Goal: Information Seeking & Learning: Check status

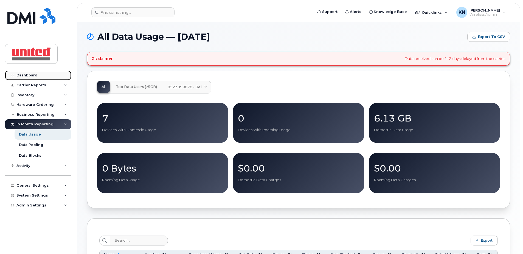
click at [28, 75] on div "Dashboard" at bounding box center [26, 75] width 21 height 4
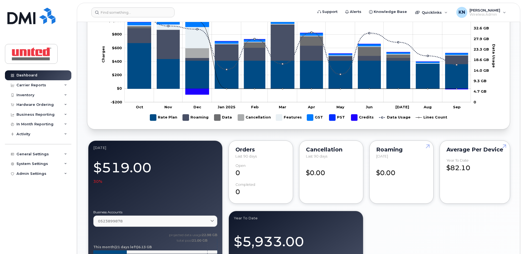
scroll to position [494, 0]
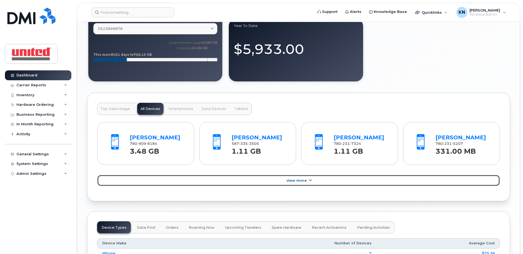
click at [294, 181] on span "View More" at bounding box center [297, 180] width 20 height 4
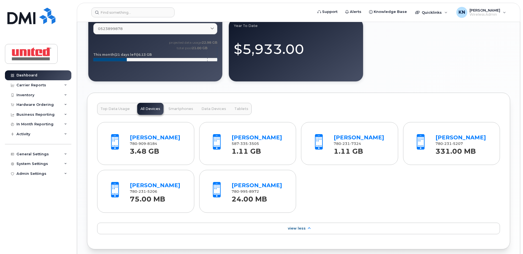
click at [173, 109] on span "Smartphones" at bounding box center [181, 109] width 25 height 4
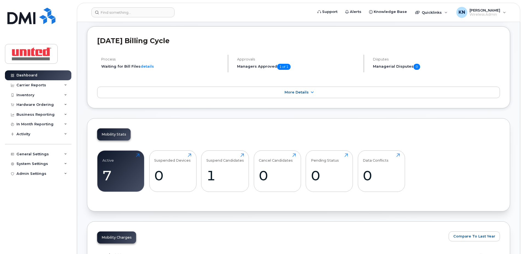
scroll to position [0, 0]
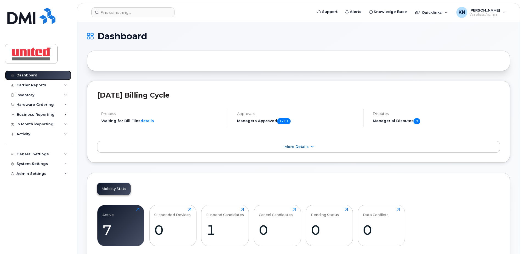
click at [38, 75] on link "Dashboard" at bounding box center [38, 75] width 66 height 10
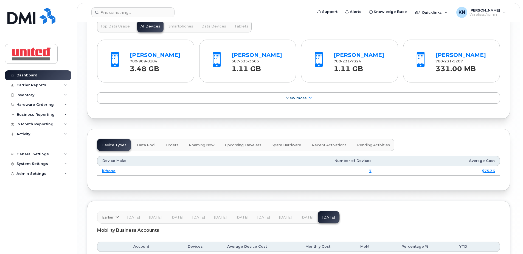
scroll to position [522, 0]
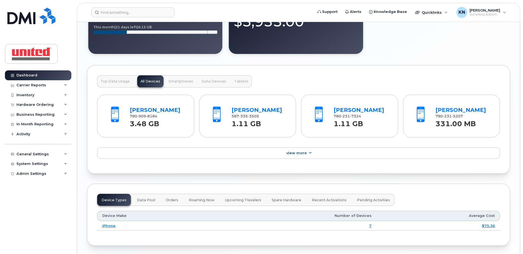
click at [188, 81] on span "Smartphones" at bounding box center [181, 81] width 25 height 4
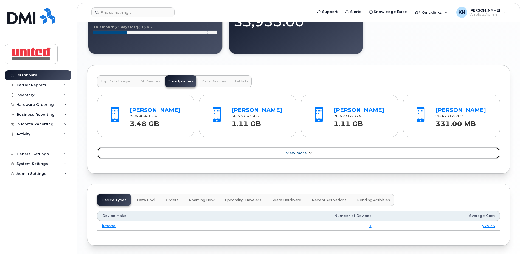
click at [294, 151] on span "View More" at bounding box center [297, 153] width 20 height 4
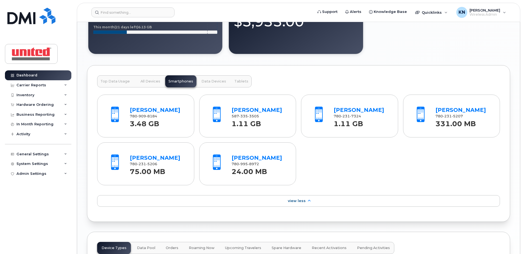
click at [149, 82] on span "All Devices" at bounding box center [151, 81] width 20 height 4
click at [123, 80] on span "Top Data Usage" at bounding box center [115, 81] width 29 height 4
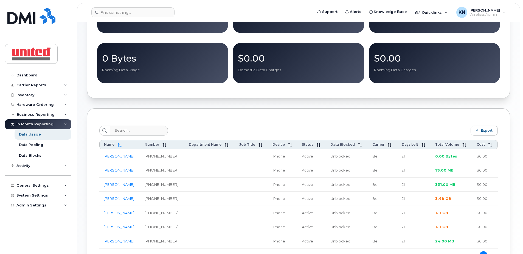
scroll to position [137, 0]
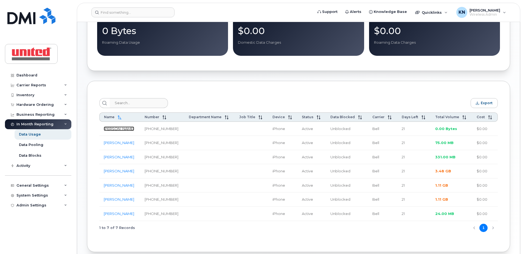
click at [120, 129] on link "[PERSON_NAME]" at bounding box center [119, 128] width 30 height 4
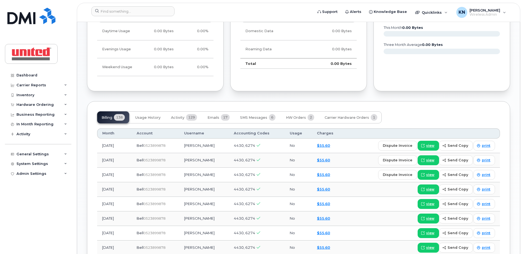
scroll to position [357, 0]
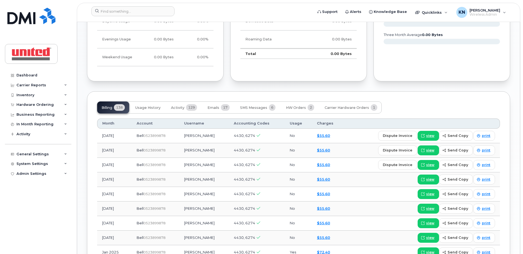
click at [413, 106] on div "Billing 138 Usage History Activity 129 Emails 17 SMS Messages 6 HW Orders 2 Car…" at bounding box center [298, 107] width 403 height 12
